Goal: Navigation & Orientation: Find specific page/section

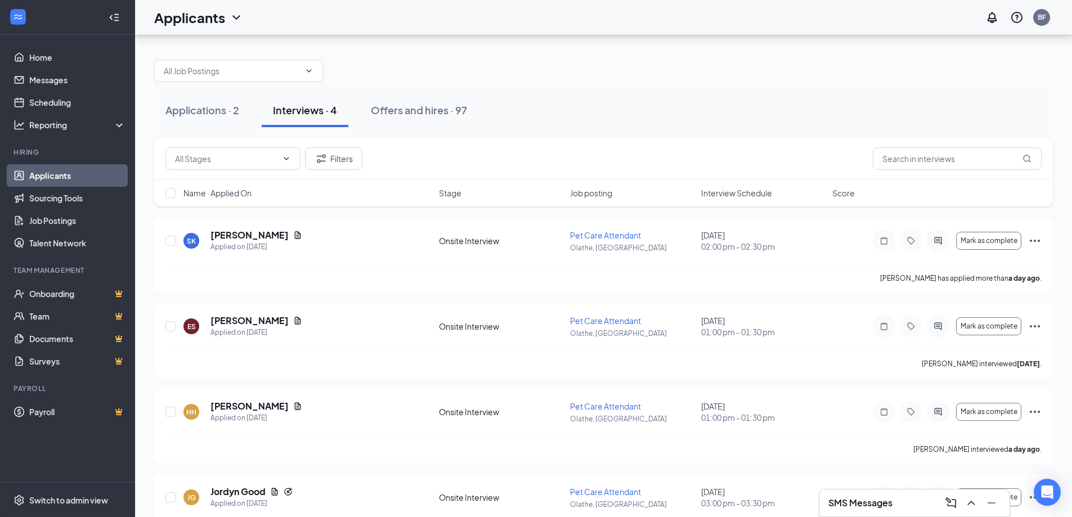
scroll to position [45, 0]
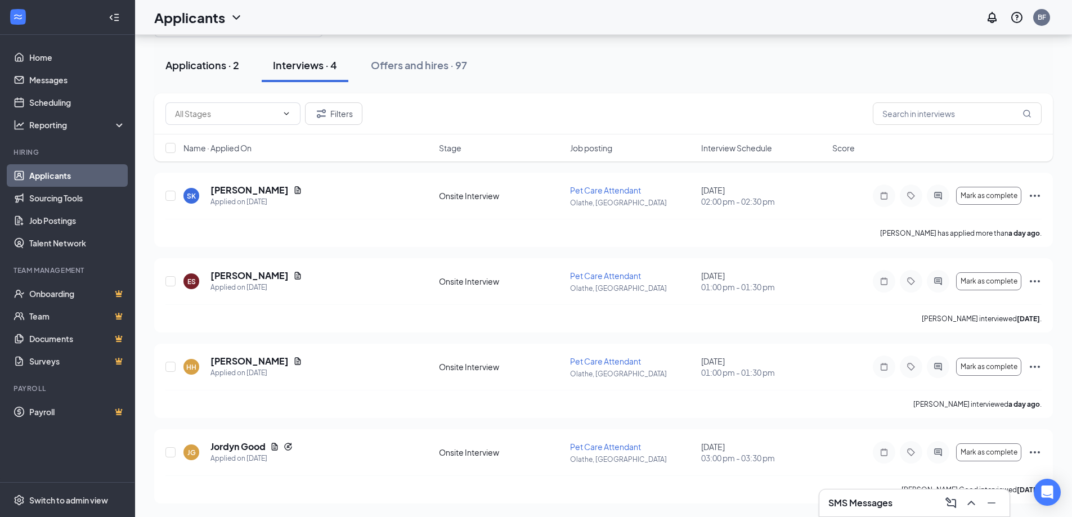
click at [218, 70] on div "Applications · 2" at bounding box center [202, 65] width 74 height 14
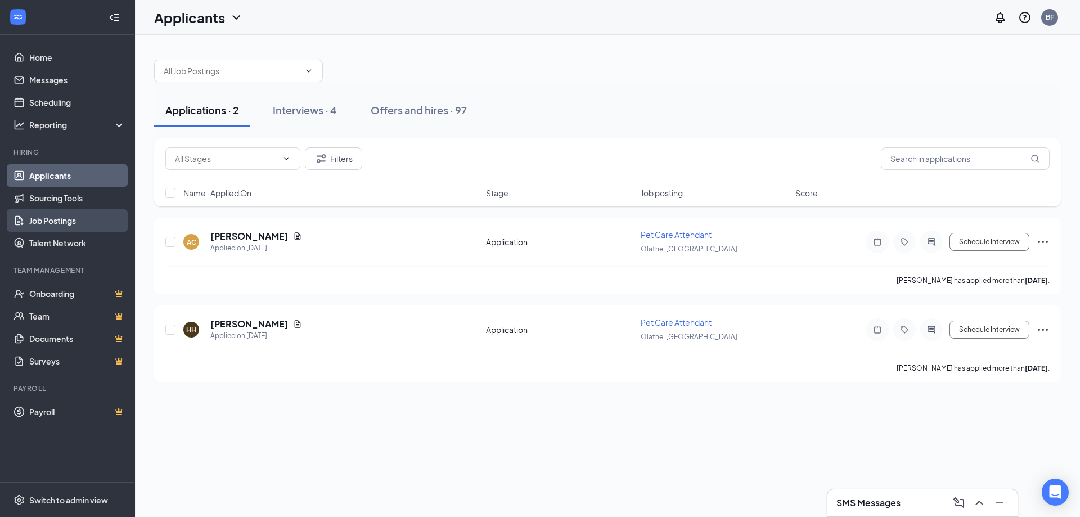
click at [57, 217] on link "Job Postings" at bounding box center [77, 220] width 96 height 23
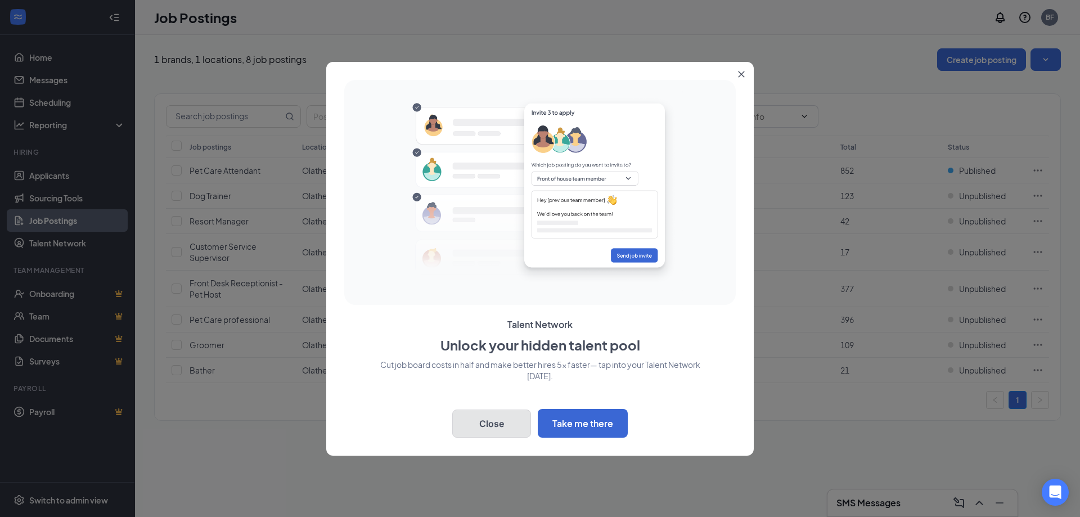
click at [511, 419] on button "Close" at bounding box center [491, 424] width 79 height 28
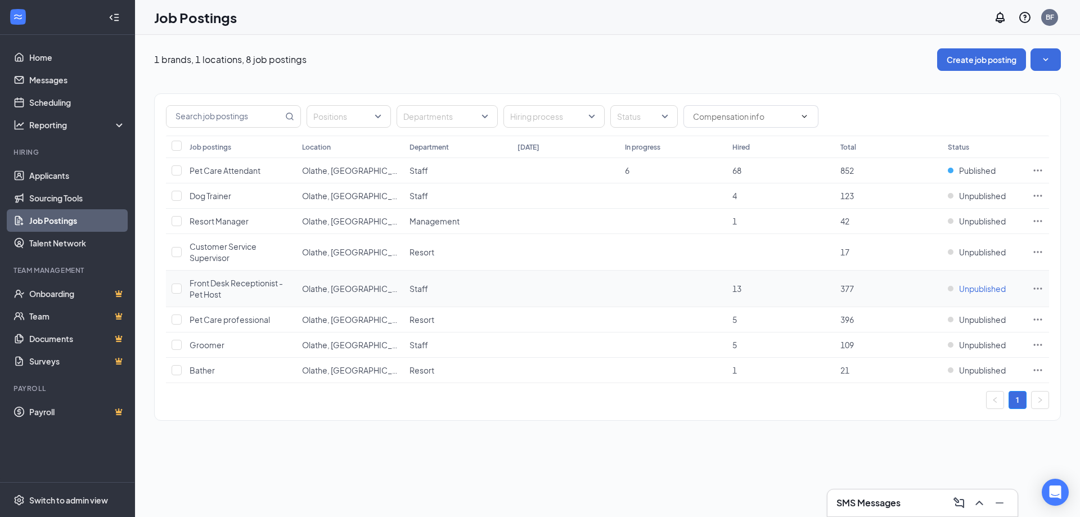
click at [990, 291] on span "Unpublished" at bounding box center [982, 288] width 47 height 11
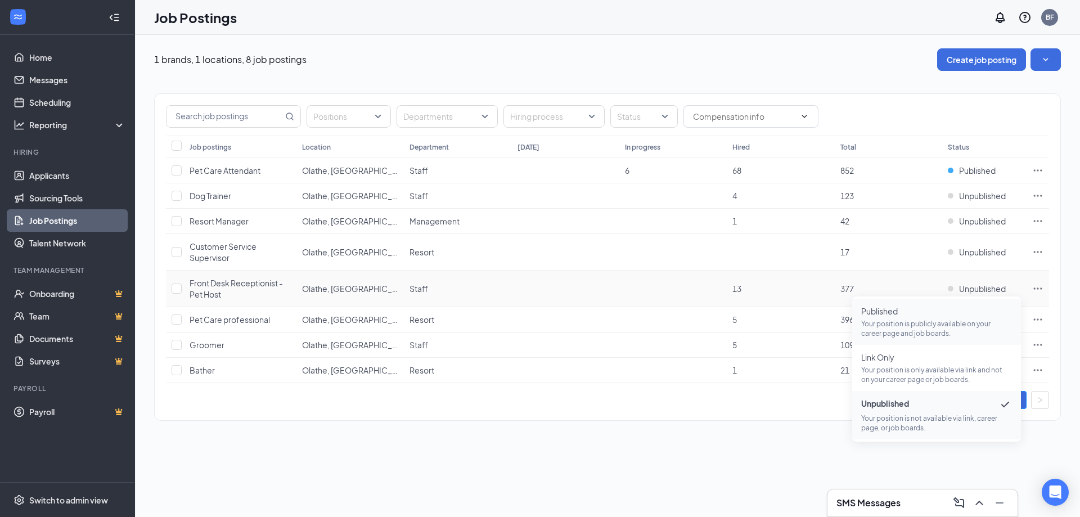
click at [889, 312] on span "Published" at bounding box center [936, 310] width 151 height 11
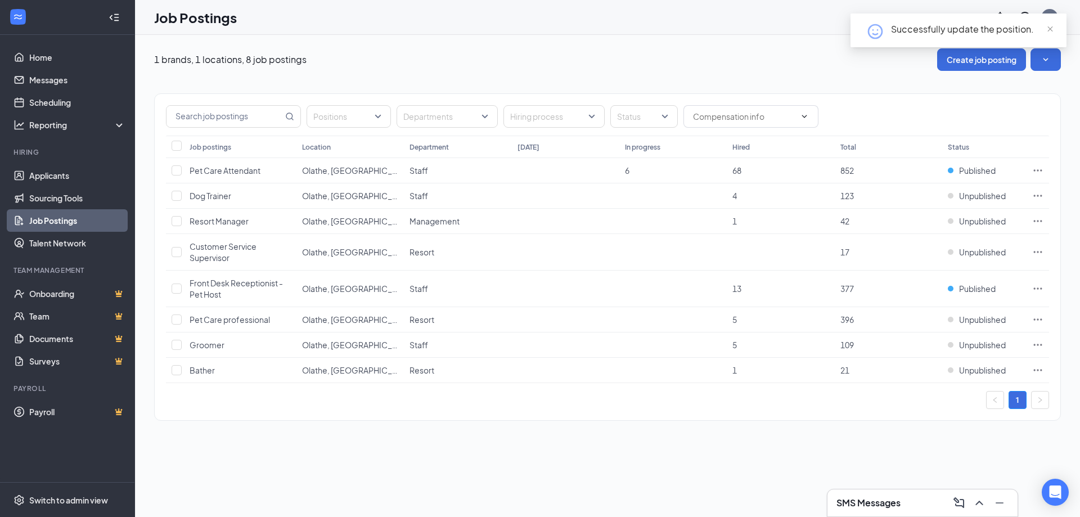
click at [629, 63] on div "1 brands, 1 locations, 8 job postings Create job posting" at bounding box center [607, 59] width 907 height 23
click at [47, 52] on link "Home" at bounding box center [77, 57] width 96 height 23
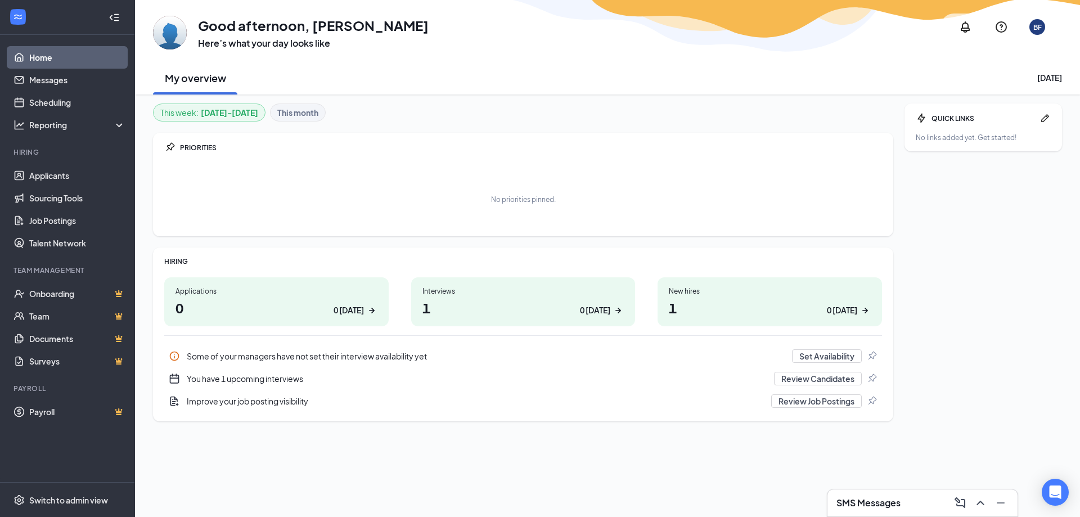
click at [359, 357] on div "Some of your managers have not set their interview availability yet" at bounding box center [486, 355] width 599 height 11
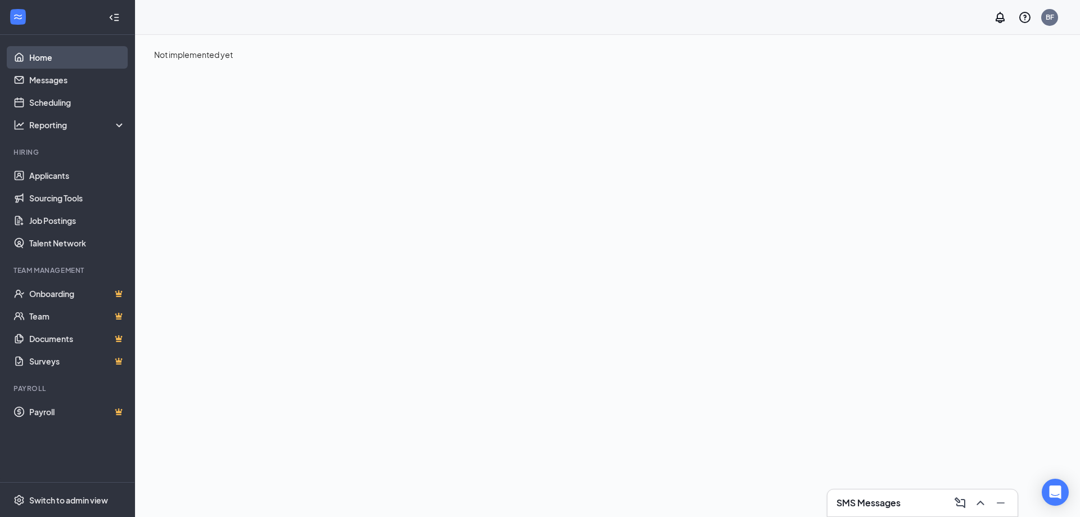
click at [69, 55] on link "Home" at bounding box center [77, 57] width 96 height 23
